Goal: Task Accomplishment & Management: Complete application form

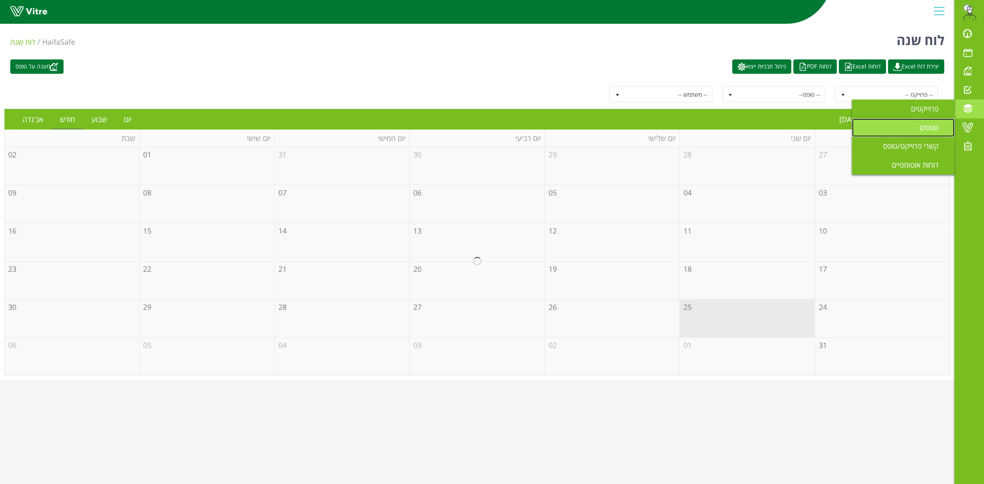
click at [917, 130] on link "טפסים" at bounding box center [903, 127] width 103 height 19
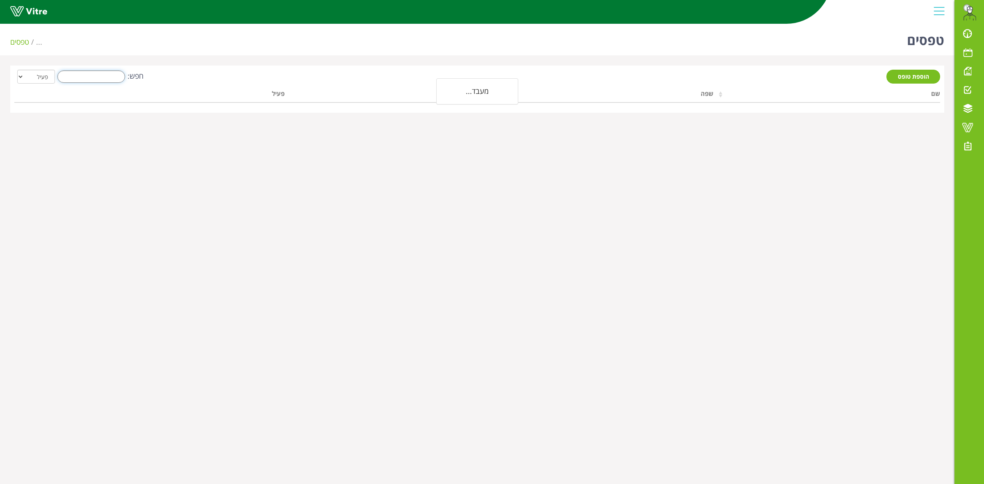
click at [99, 74] on input "חפש:" at bounding box center [91, 77] width 68 height 12
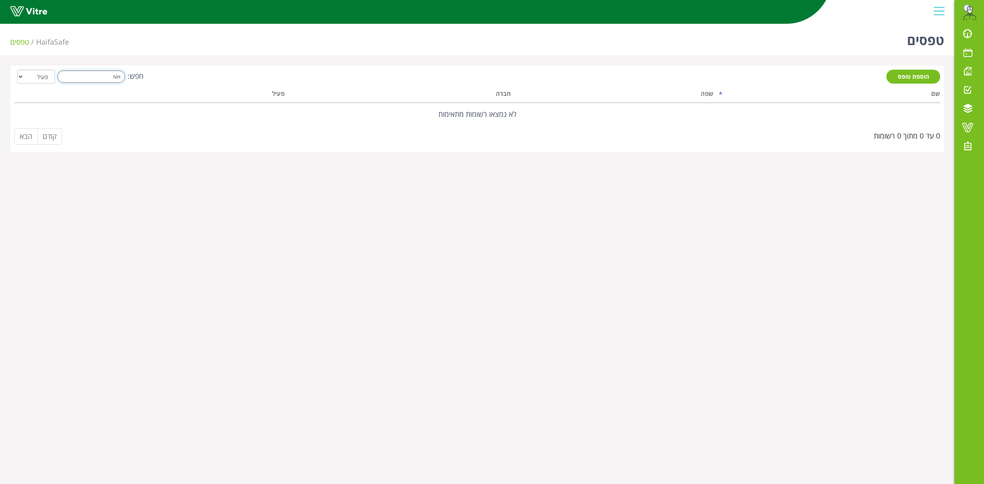
type input "N"
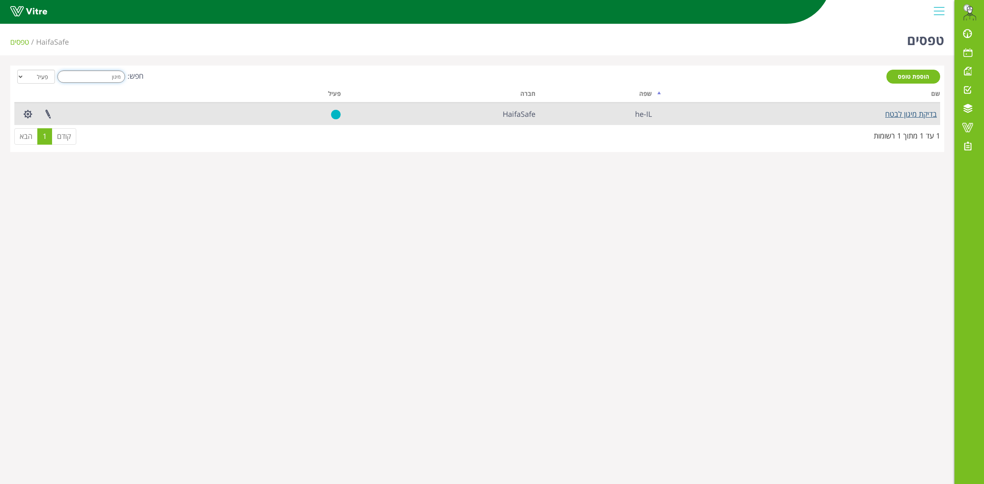
type input "מיגון"
click at [890, 114] on link "בדיקת מיגון לבטח" at bounding box center [911, 114] width 52 height 10
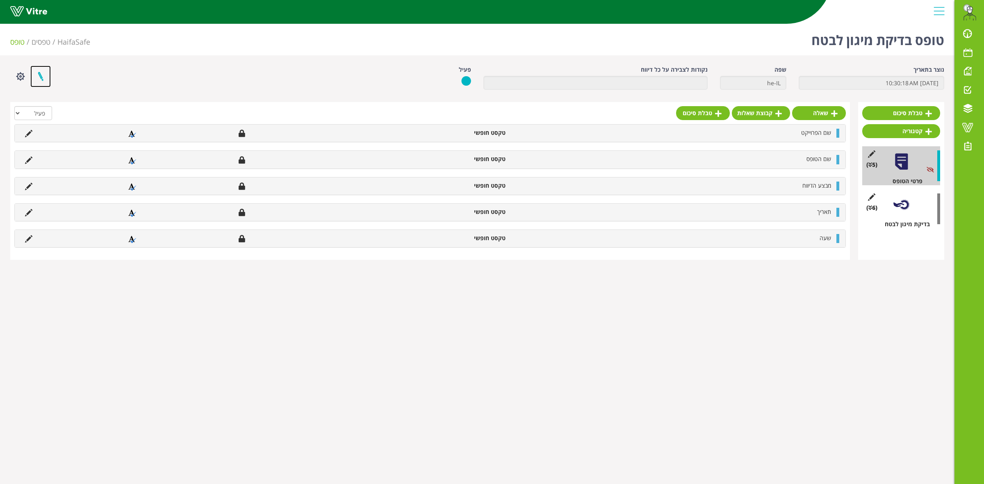
click at [36, 77] on link at bounding box center [40, 77] width 21 height 22
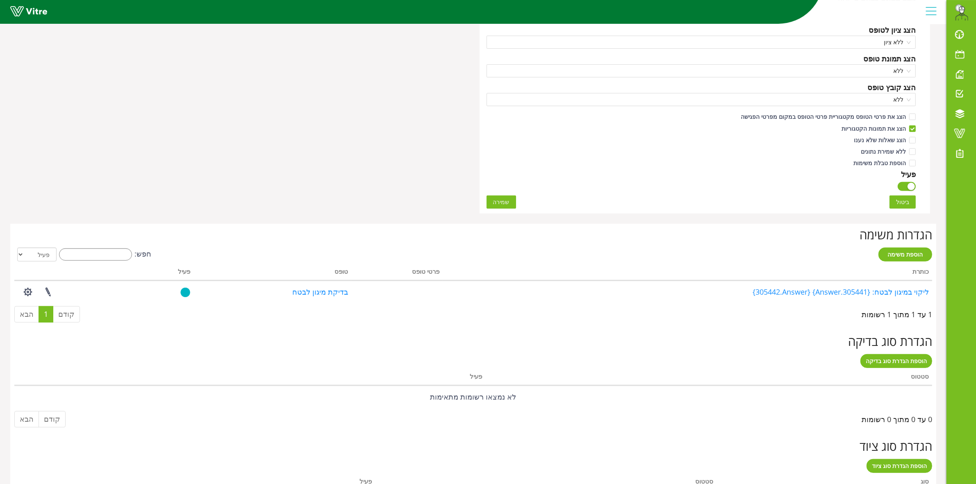
scroll to position [461, 0]
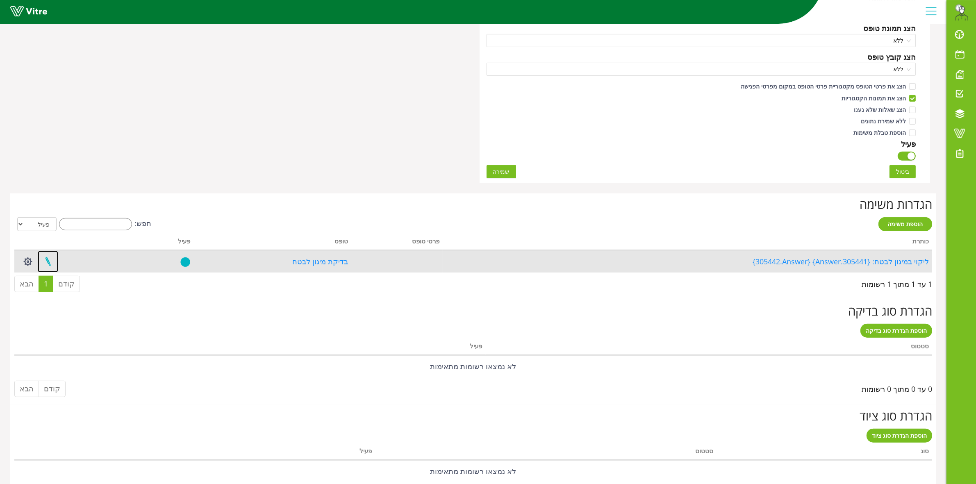
click at [48, 267] on link at bounding box center [48, 262] width 21 height 22
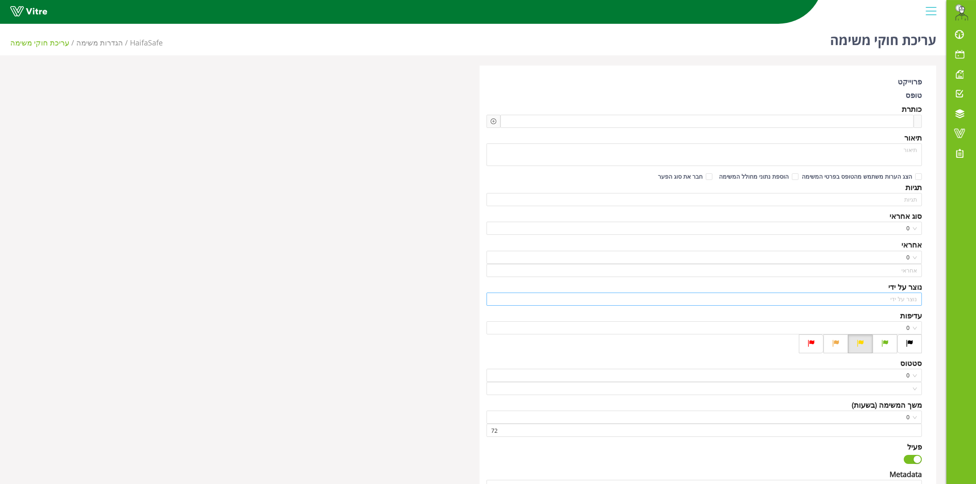
type input "[PERSON_NAME]"
type input "168"
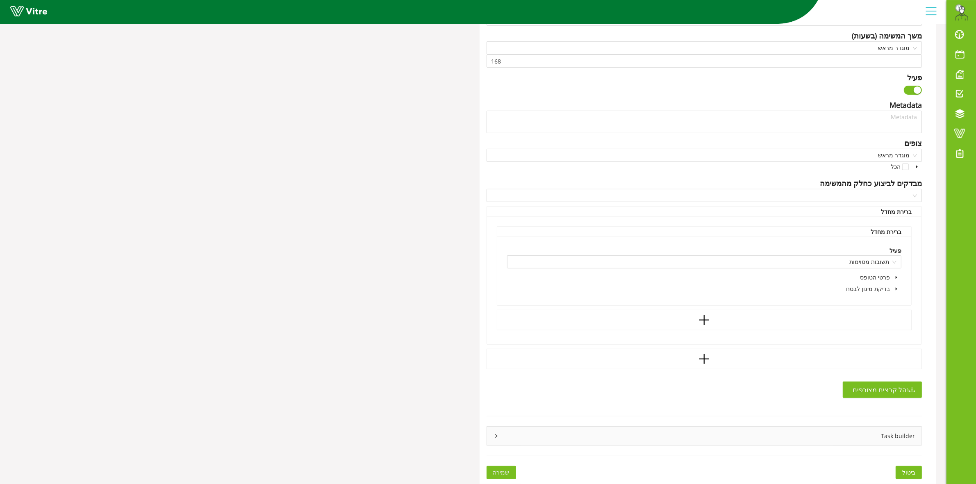
type input "72"
click at [501, 437] on div "Task builder" at bounding box center [704, 436] width 435 height 19
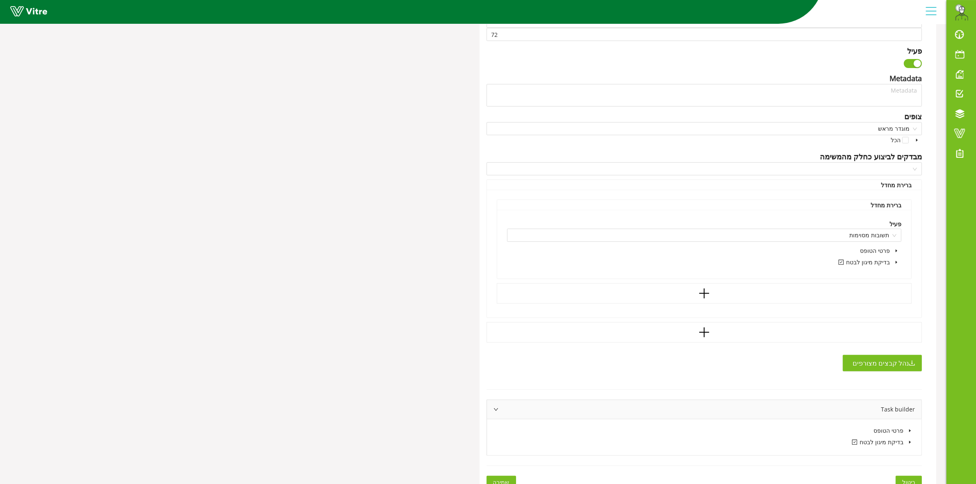
scroll to position [407, 0]
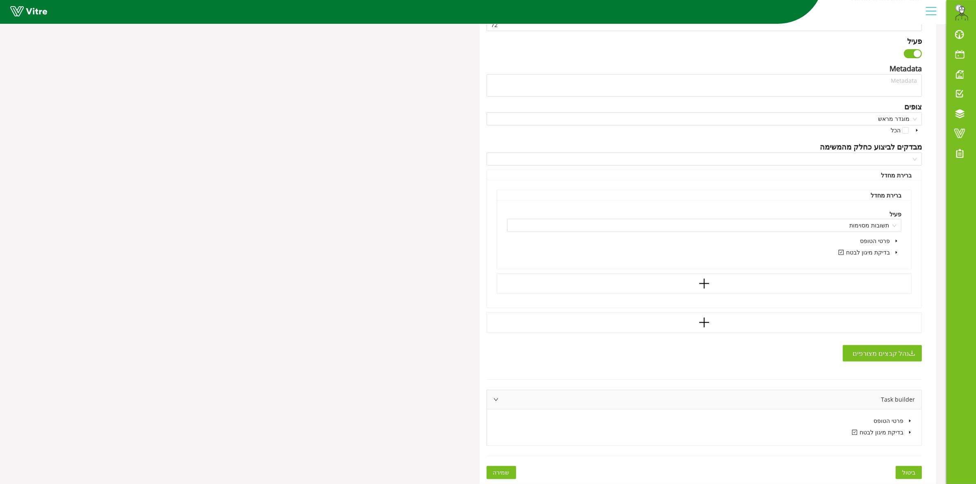
click at [905, 434] on span at bounding box center [910, 433] width 10 height 10
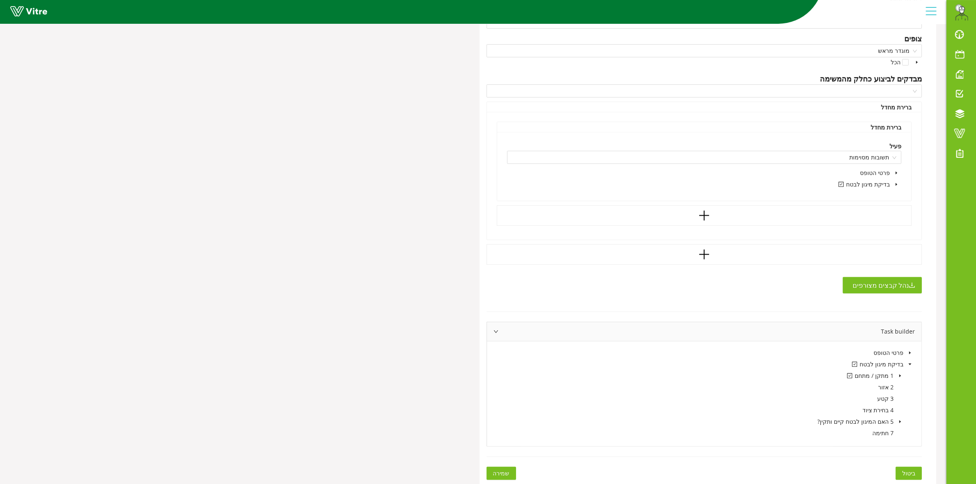
scroll to position [476, 0]
click at [898, 376] on icon "caret-down" at bounding box center [900, 375] width 4 height 4
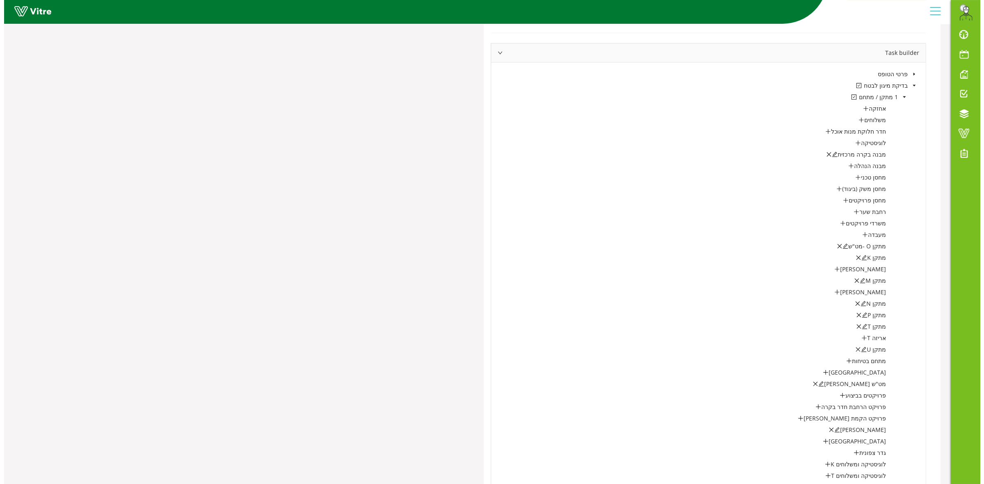
scroll to position [784, 0]
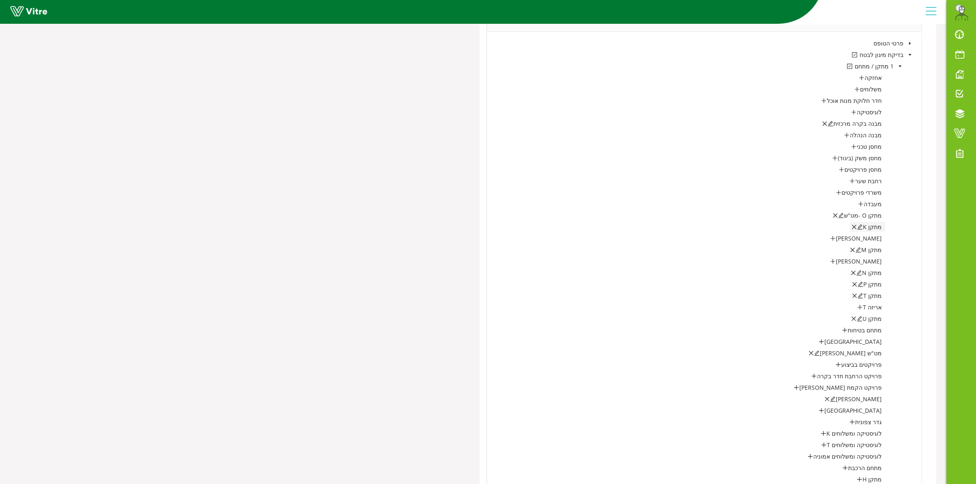
click at [862, 228] on icon "edit" at bounding box center [860, 227] width 6 height 6
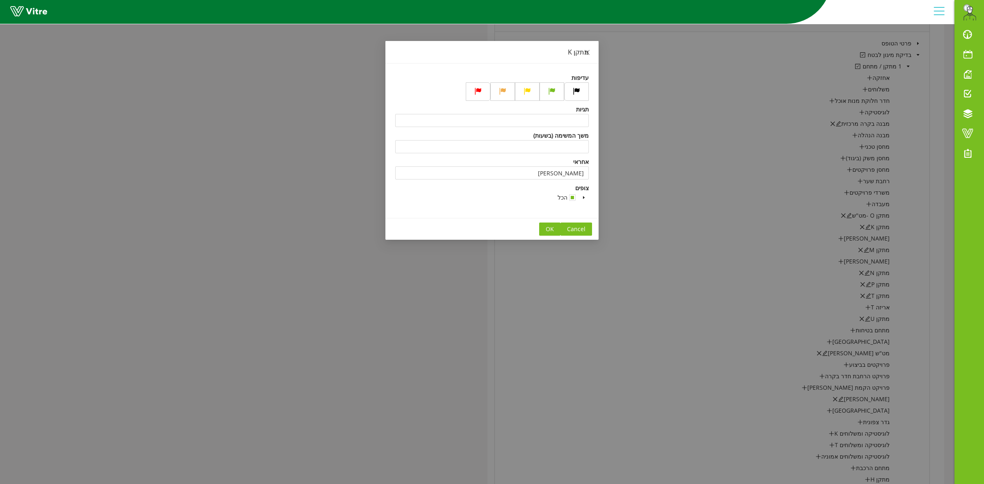
click at [584, 199] on icon "caret-down" at bounding box center [584, 198] width 4 height 4
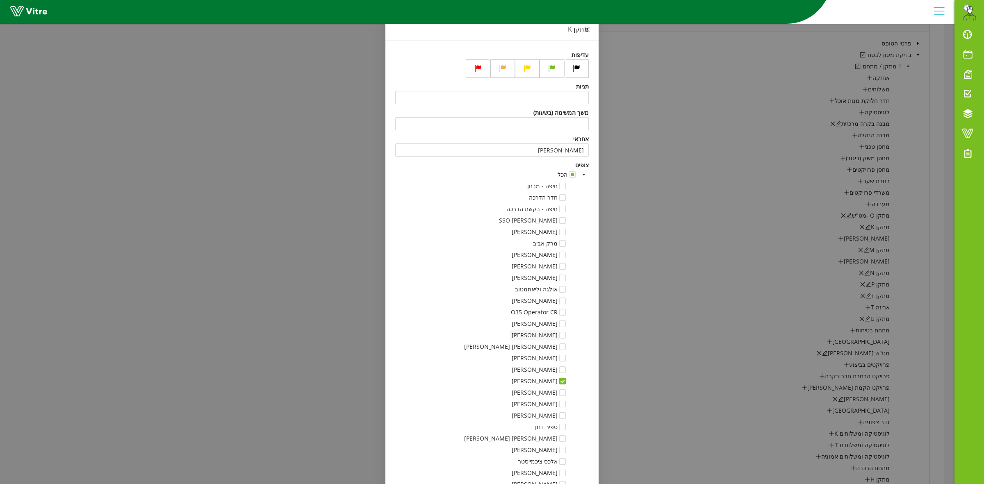
scroll to position [0, 0]
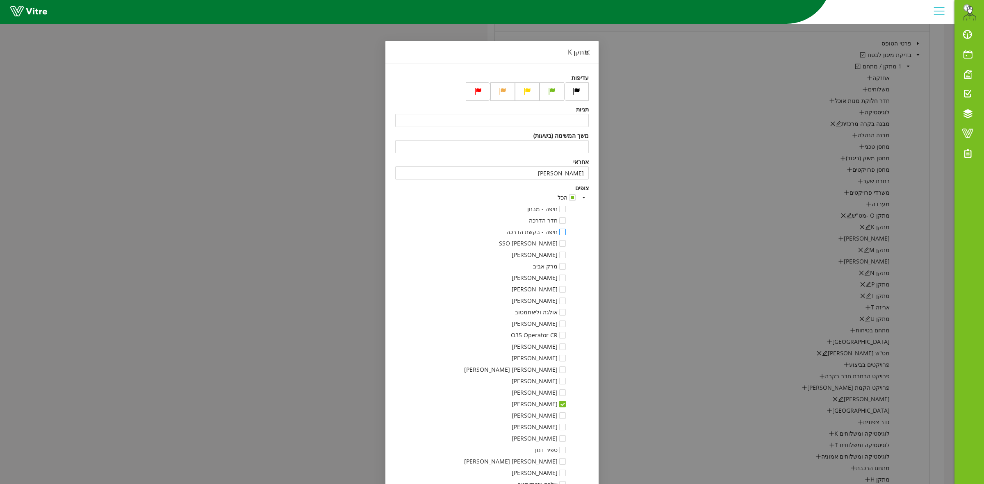
click at [566, 232] on span at bounding box center [562, 232] width 7 height 7
click at [564, 250] on div "[PERSON_NAME] SSO" at bounding box center [542, 244] width 91 height 11
click at [565, 255] on span at bounding box center [562, 255] width 7 height 7
click at [564, 268] on span at bounding box center [562, 266] width 7 height 7
click at [566, 266] on span at bounding box center [562, 266] width 7 height 7
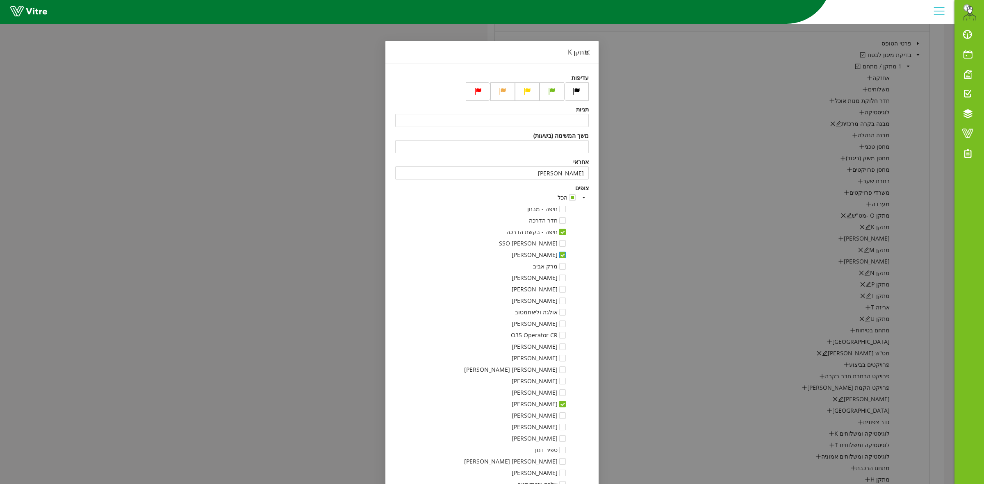
click at [566, 255] on span at bounding box center [562, 255] width 7 height 7
click at [566, 233] on span at bounding box center [562, 232] width 7 height 7
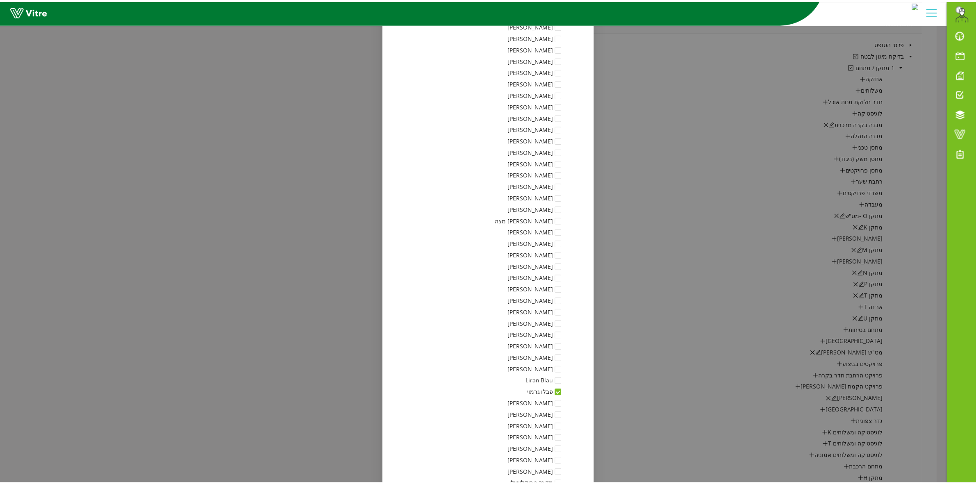
scroll to position [1025, 0]
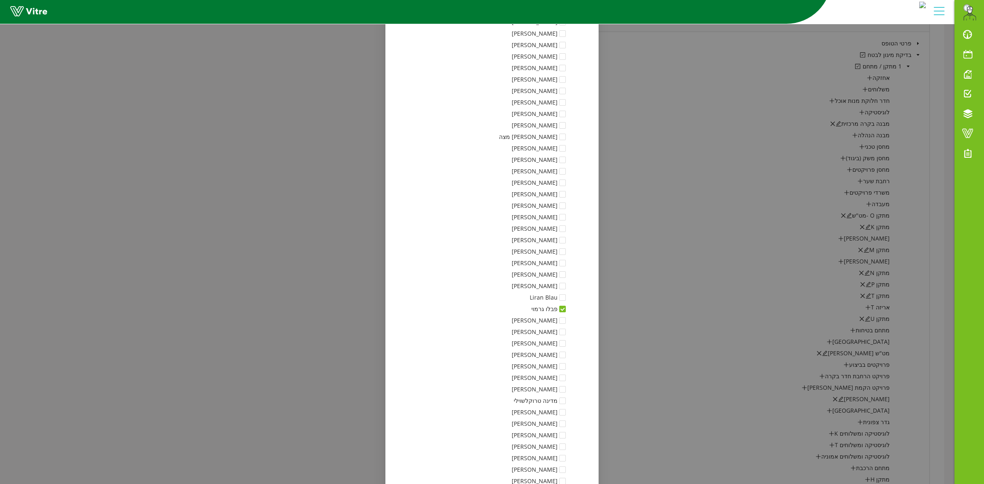
click at [713, 238] on div "מתקן K עדיפות תגיות משך המשימה (בשעות) אחראי [PERSON_NAME] צופים הכל חיפה - מבח…" at bounding box center [492, 242] width 984 height 484
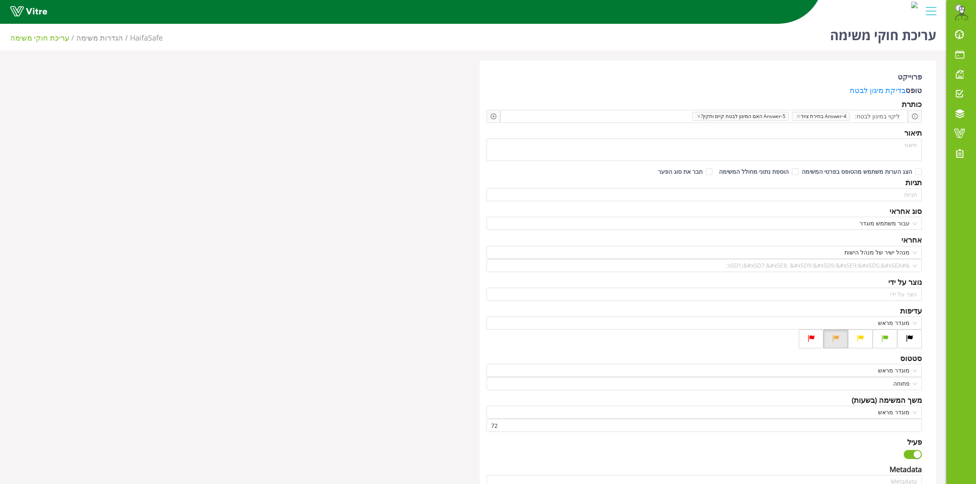
scroll to position [0, 0]
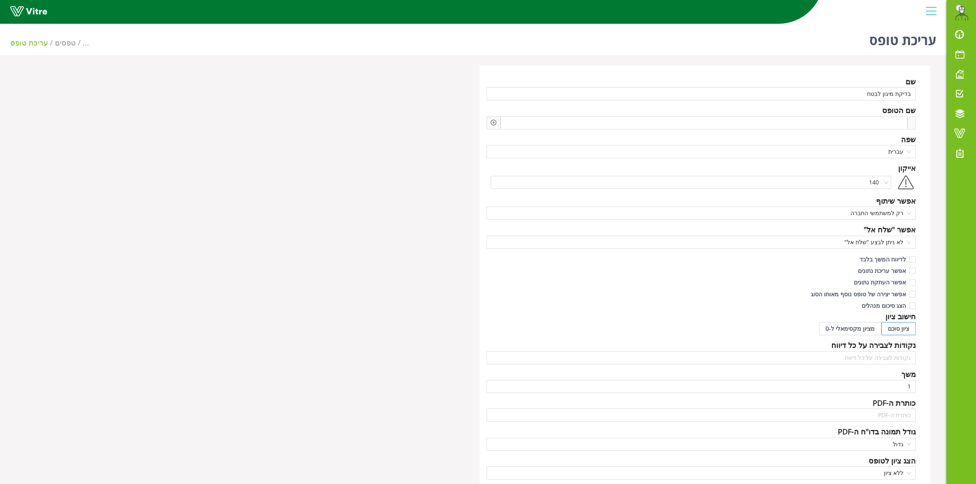
scroll to position [368, 0]
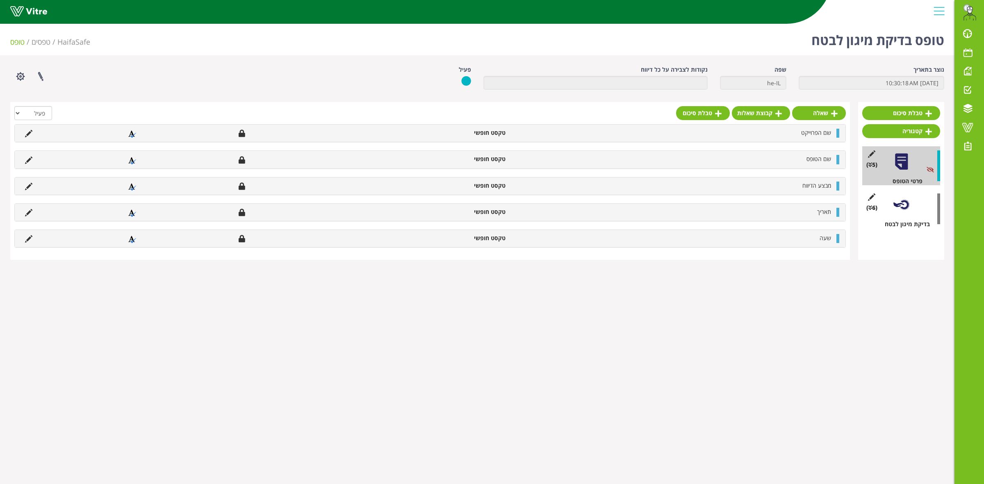
click at [911, 211] on div "(6 ) בדיקת מיגון לבטח" at bounding box center [901, 208] width 78 height 39
click at [901, 207] on div at bounding box center [901, 205] width 18 height 18
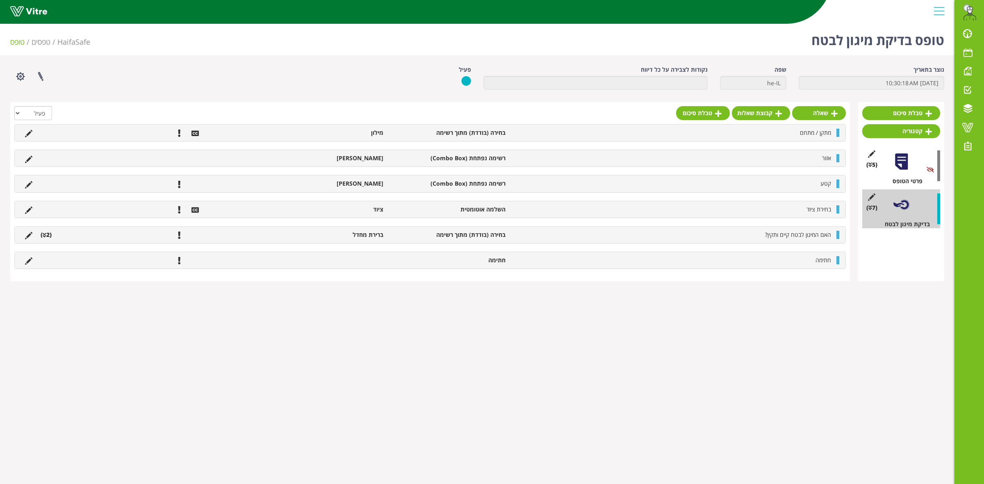
click at [47, 238] on li "(2 )" at bounding box center [45, 235] width 19 height 8
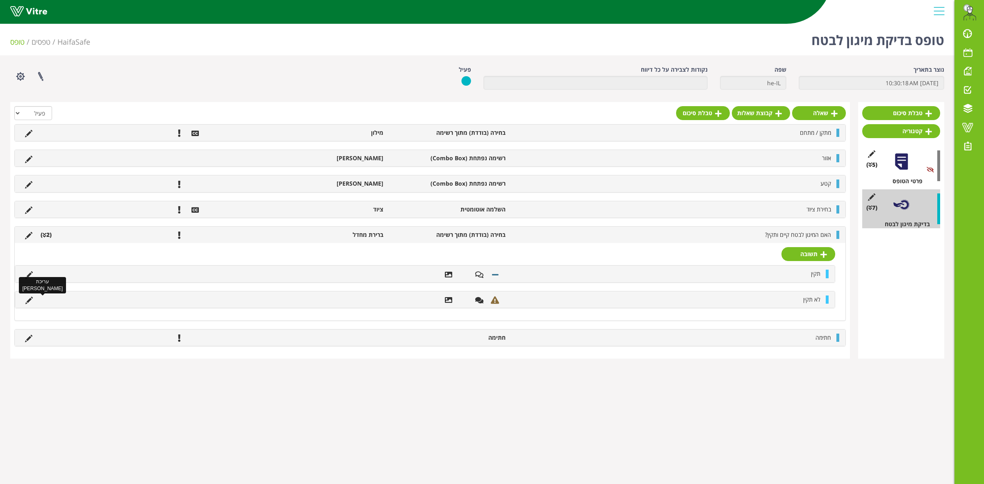
click at [28, 302] on icon at bounding box center [28, 300] width 7 height 7
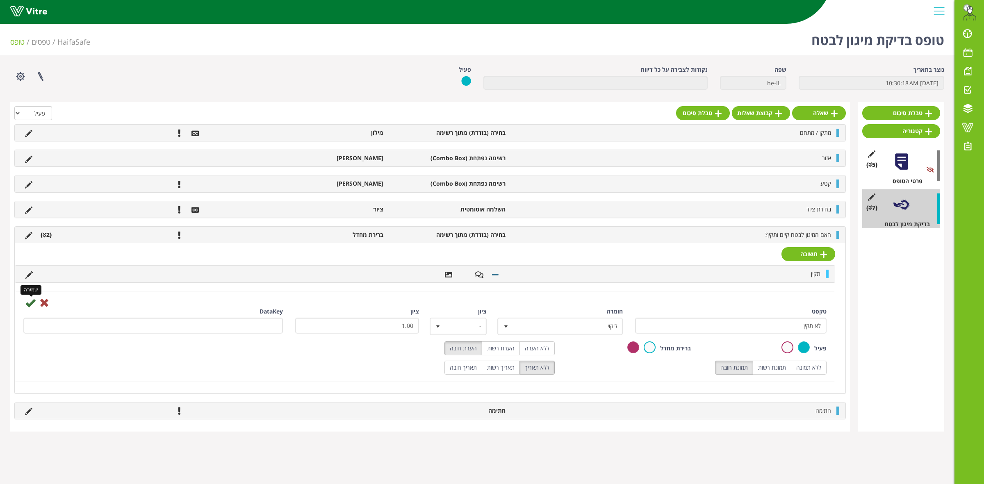
click at [29, 305] on icon at bounding box center [30, 303] width 10 height 10
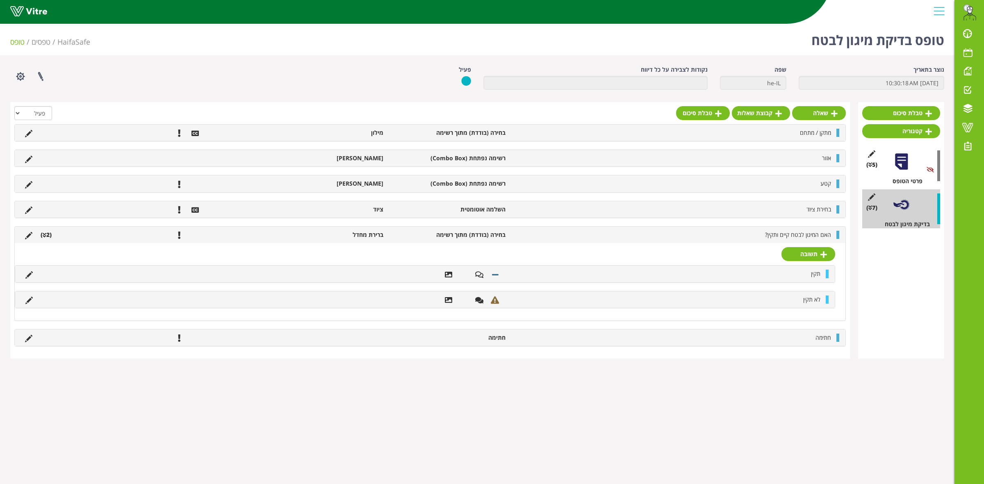
click at [610, 242] on div "האם המיגון לבטח קיים ותקין? בחירה (בודדת) מתוך רשימה ברירת מחדל (2 )" at bounding box center [430, 235] width 831 height 16
